Goal: Information Seeking & Learning: Learn about a topic

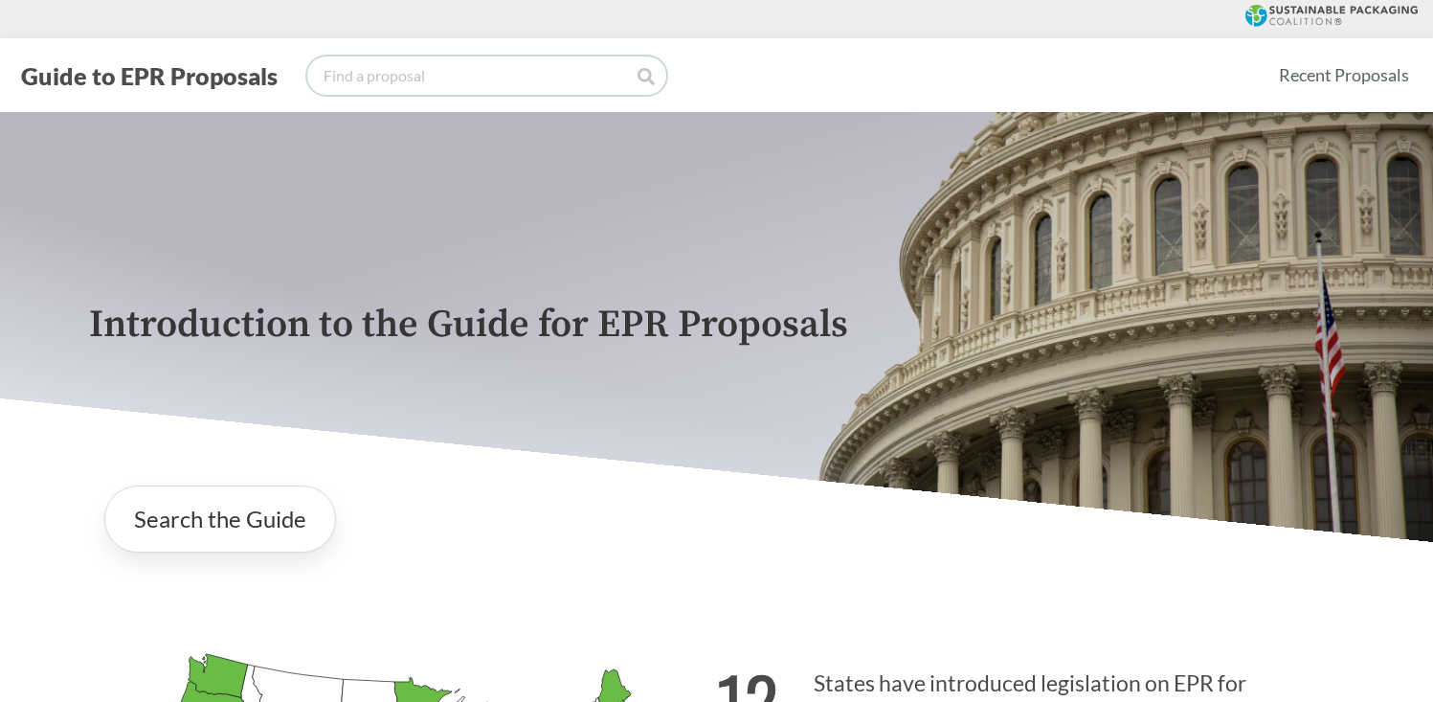
click at [501, 71] on input "search" at bounding box center [486, 75] width 359 height 38
type input "exceptions"
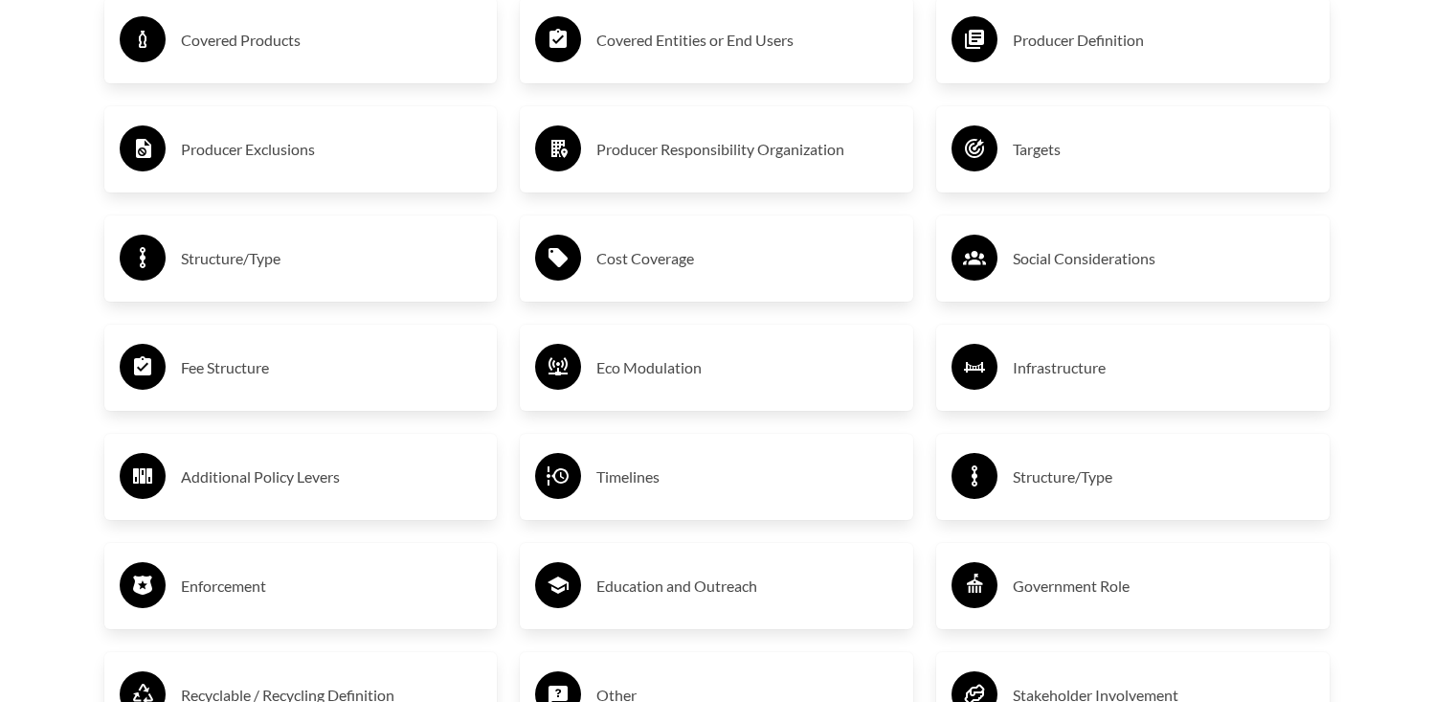
scroll to position [3395, 0]
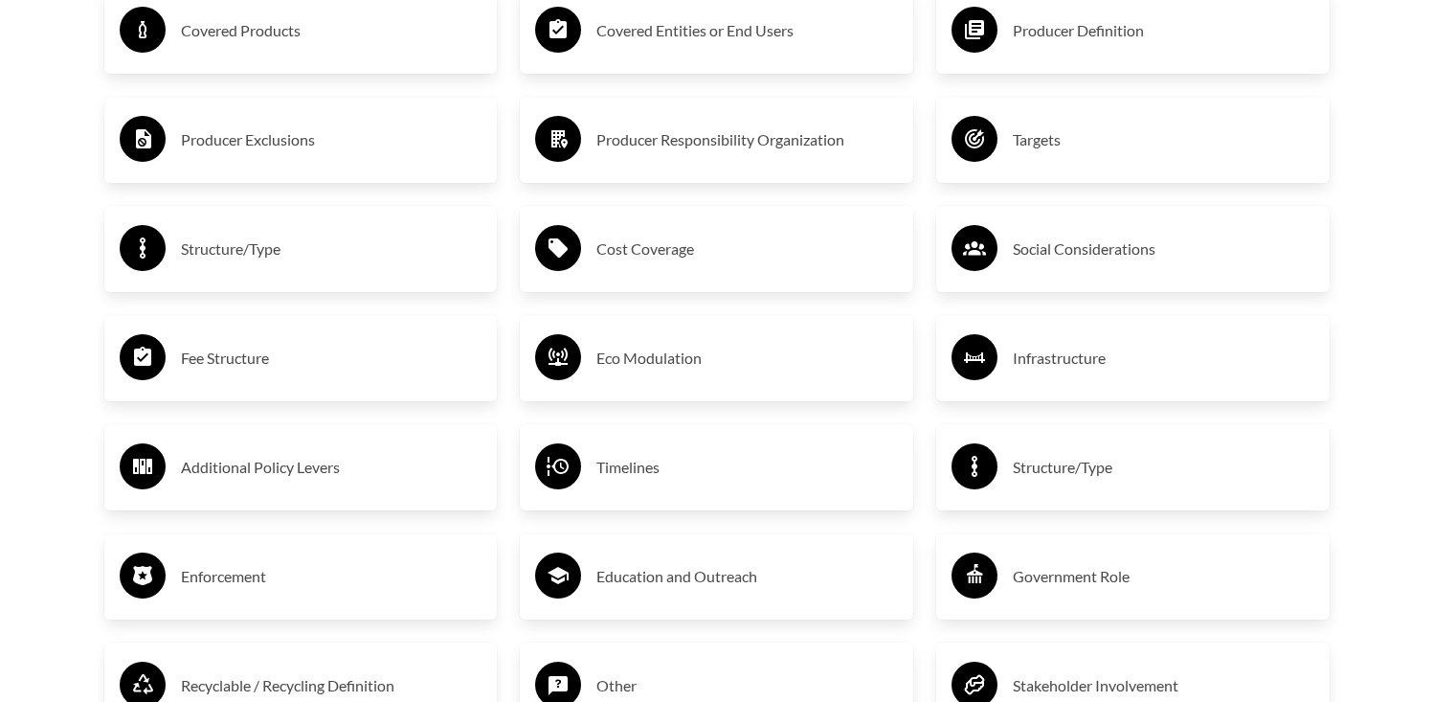
click at [236, 143] on h3 "Producer Exclusions" at bounding box center [332, 139] width 302 height 31
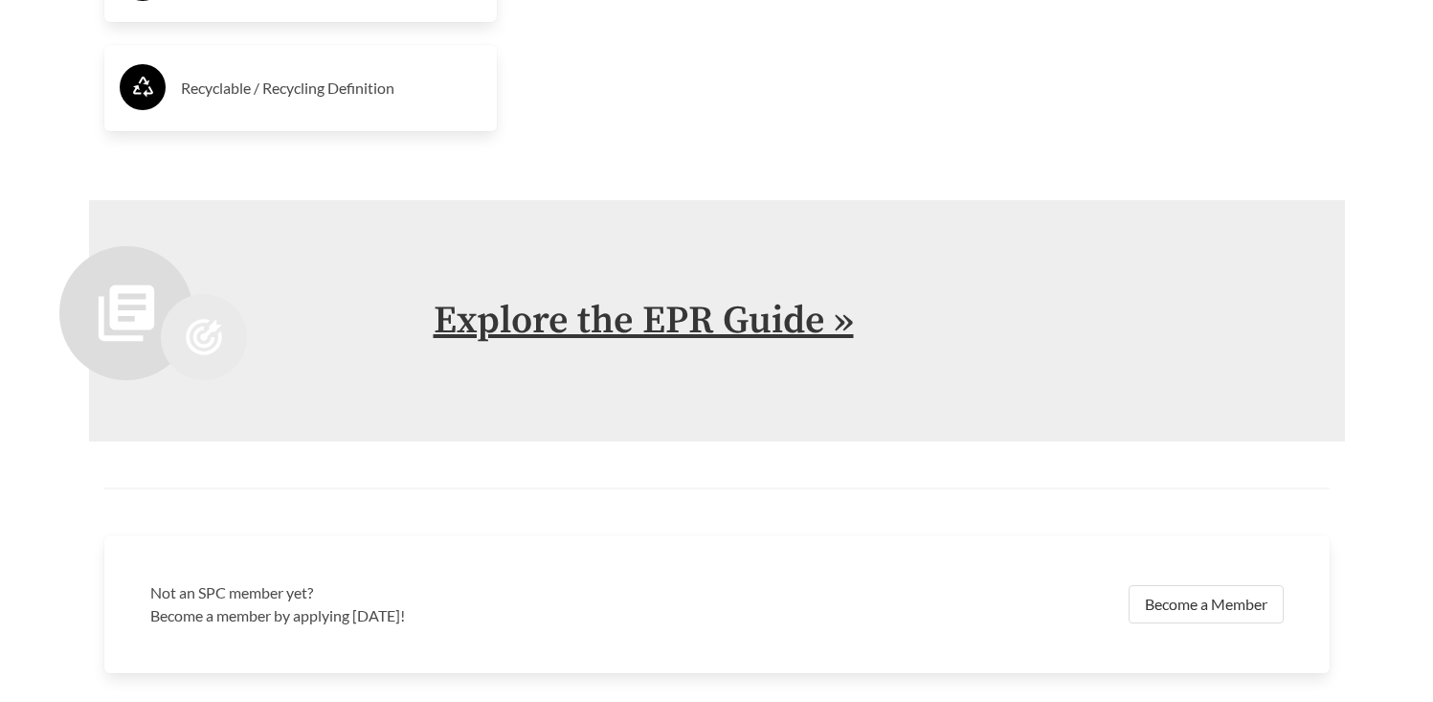
scroll to position [4195, 0]
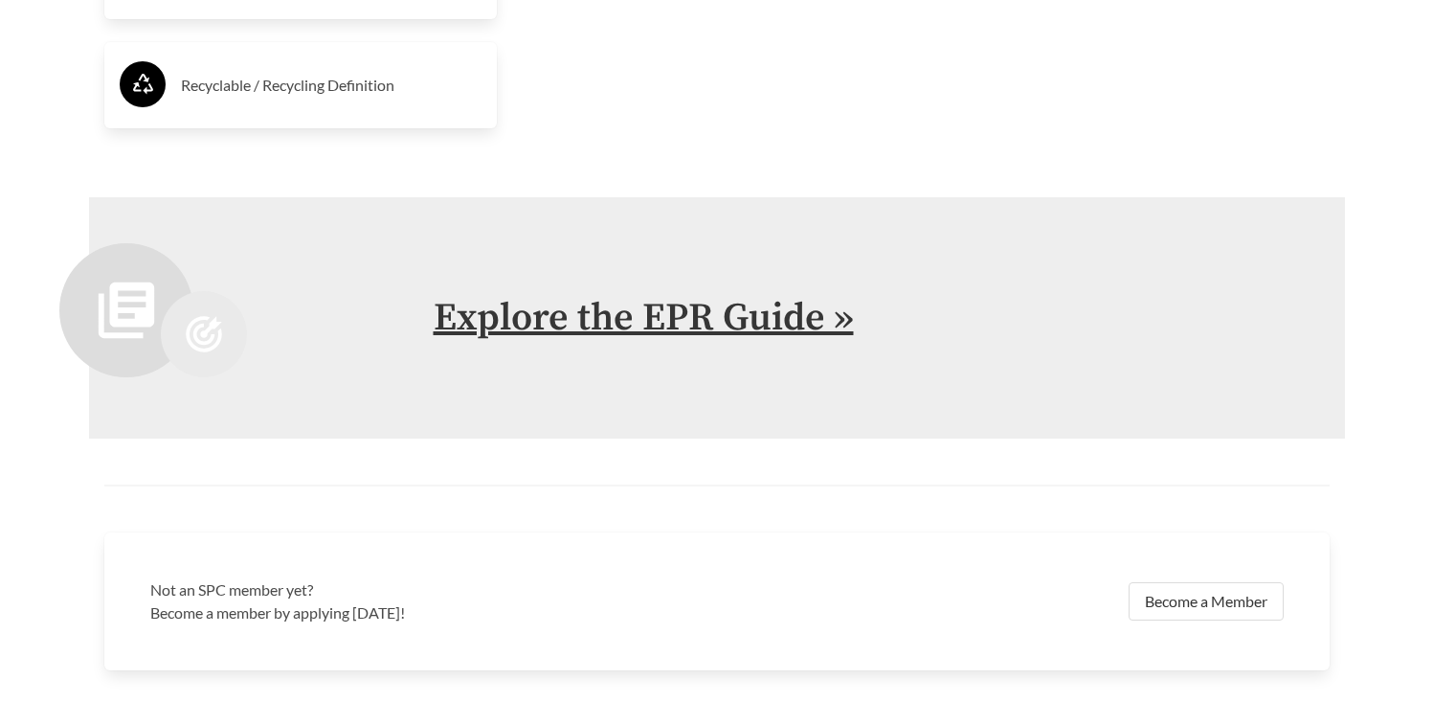
click at [768, 321] on link "Explore the EPR Guide »" at bounding box center [644, 318] width 420 height 48
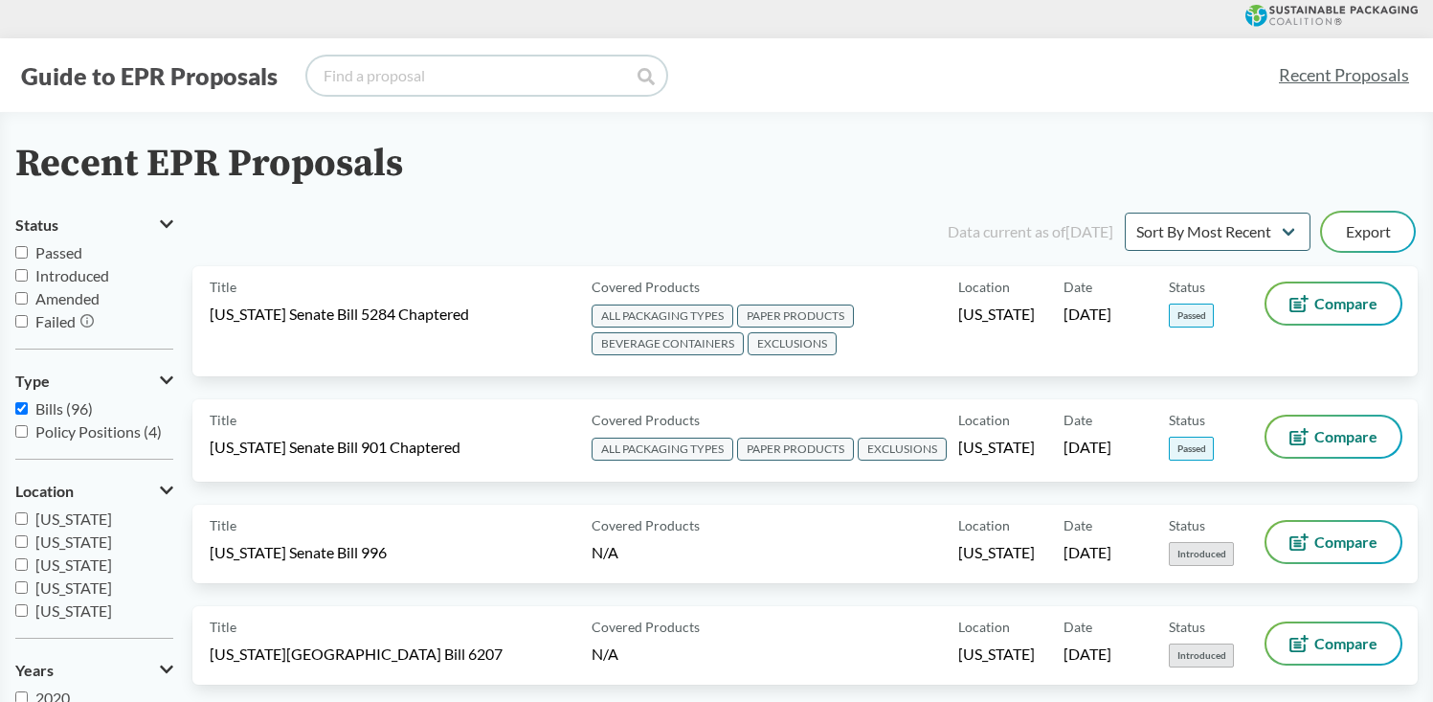
click at [571, 81] on input "search" at bounding box center [486, 75] width 359 height 38
type input "small business"
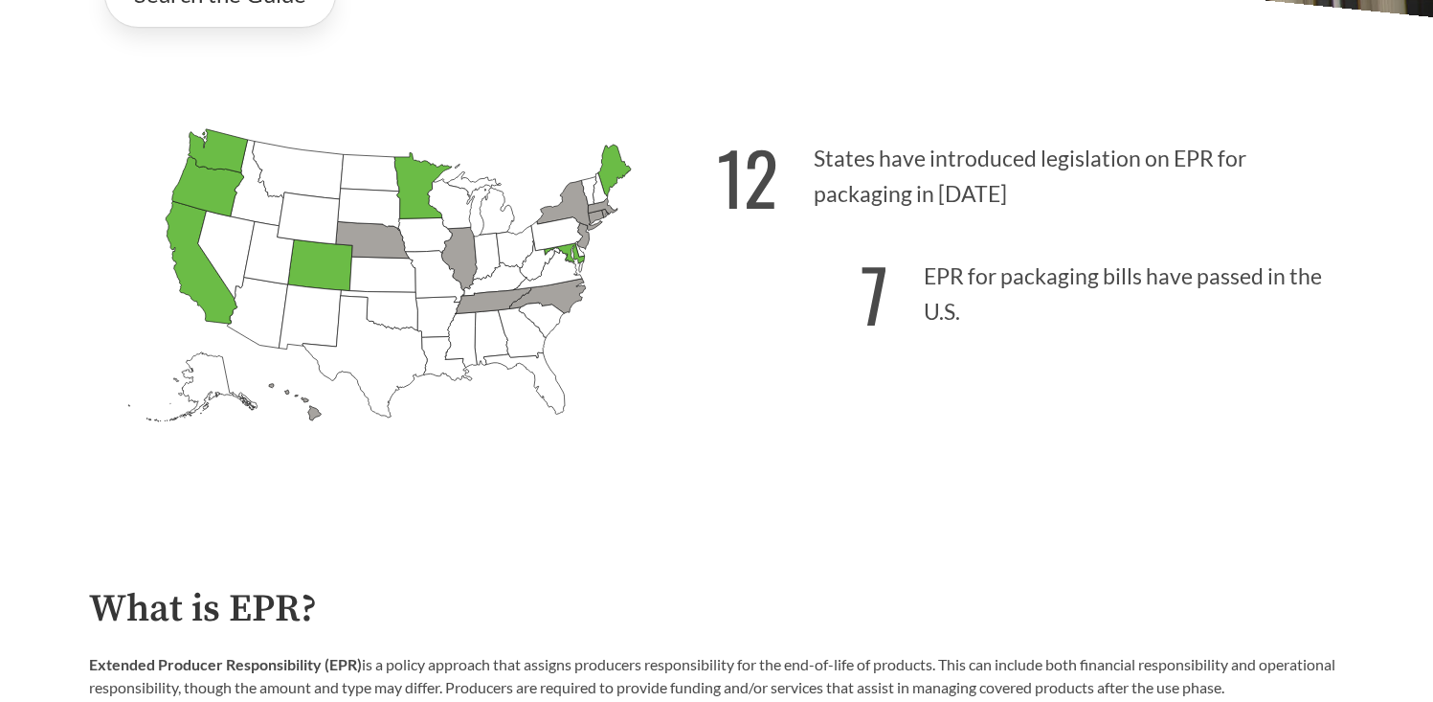
scroll to position [216, 0]
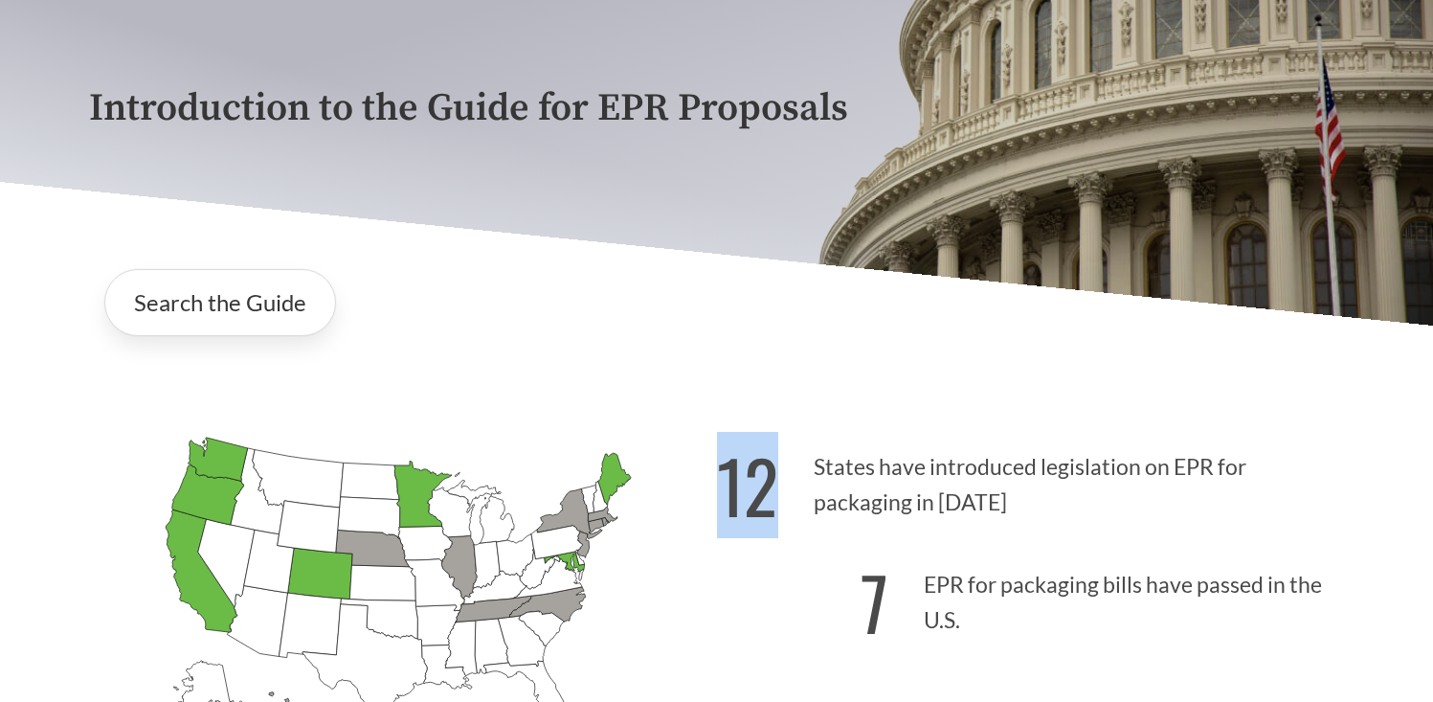
drag, startPoint x: 728, startPoint y: 510, endPoint x: 813, endPoint y: 492, distance: 86.2
click at [813, 492] on p "12 States have introduced legislation on EPR for packaging in [DATE]" at bounding box center [1031, 479] width 628 height 118
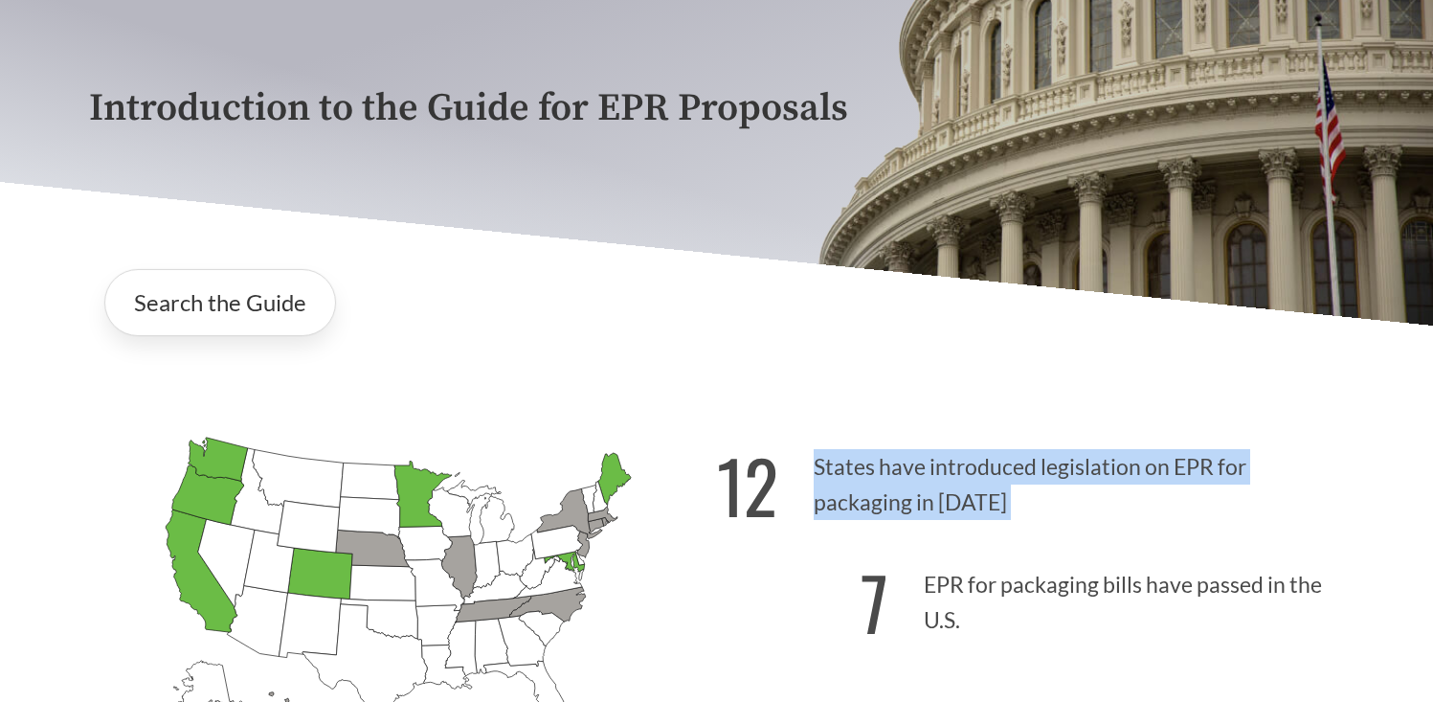
drag, startPoint x: 815, startPoint y: 475, endPoint x: 1025, endPoint y: 541, distance: 220.7
click at [1025, 541] on div "12 States have introduced legislation on EPR for packaging in [DATE] 7 EPR for …" at bounding box center [1031, 619] width 628 height 398
